Goal: Navigation & Orientation: Find specific page/section

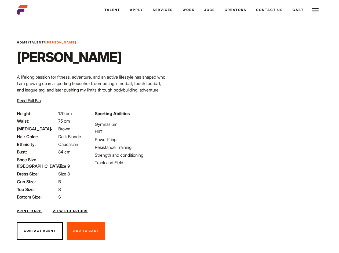
click at [288, 17] on link "Cast" at bounding box center [298, 10] width 21 height 14
click at [0, 0] on link "Casted Talent" at bounding box center [0, 0] width 0 height 0
